Goal: Navigation & Orientation: Find specific page/section

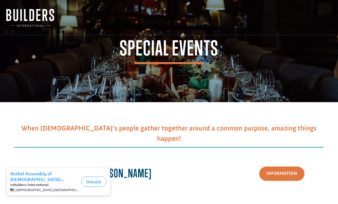
click at [40, 16] on img at bounding box center [30, 18] width 48 height 18
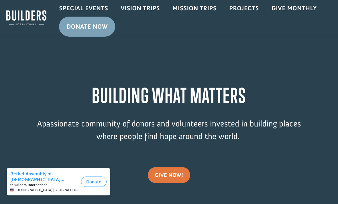
click at [87, 11] on link "Special Events" at bounding box center [84, 8] width 62 height 17
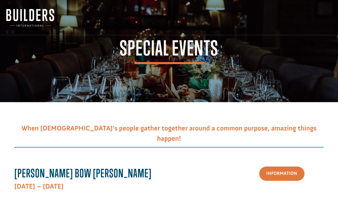
click at [39, 18] on img at bounding box center [30, 18] width 48 height 18
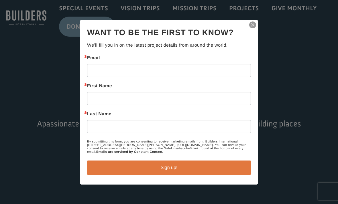
click at [250, 22] on img "button" at bounding box center [252, 25] width 8 height 8
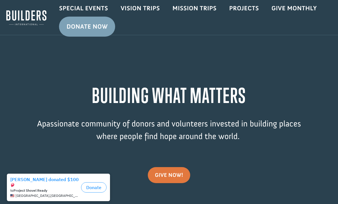
click at [246, 13] on link "Projects" at bounding box center [244, 8] width 42 height 17
